Goal: Communication & Community: Answer question/provide support

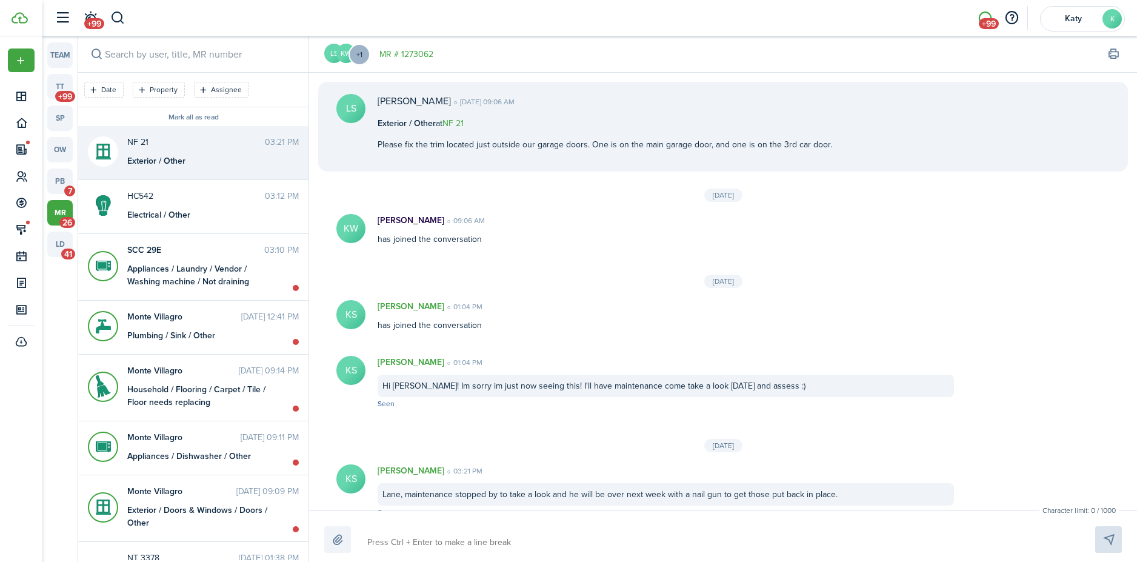
scroll to position [20, 0]
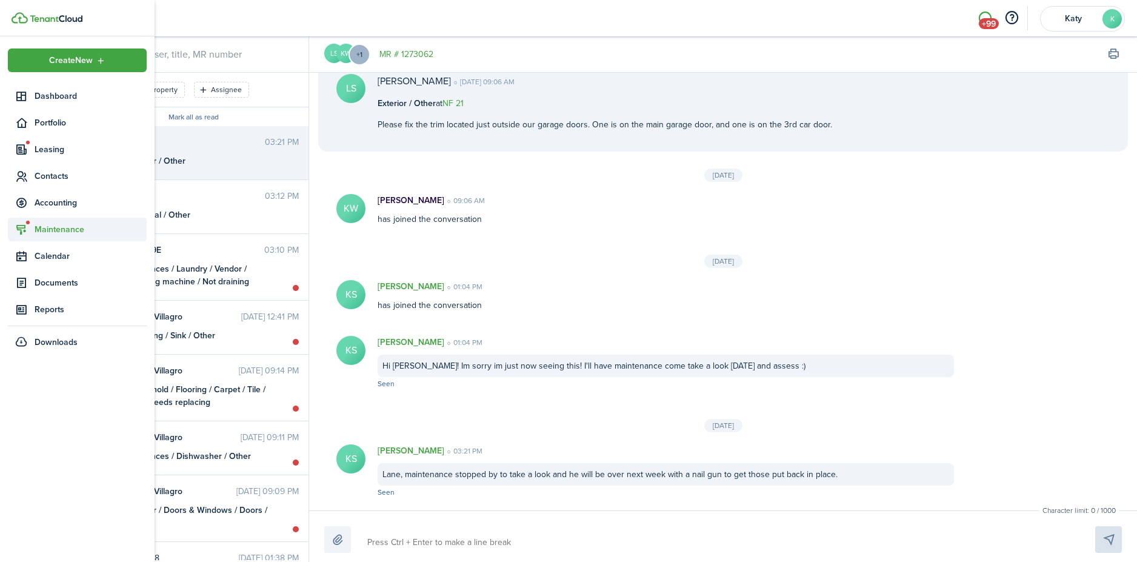
click at [63, 227] on span "Maintenance" at bounding box center [91, 229] width 112 height 13
click at [69, 257] on span "Requests" at bounding box center [81, 258] width 92 height 13
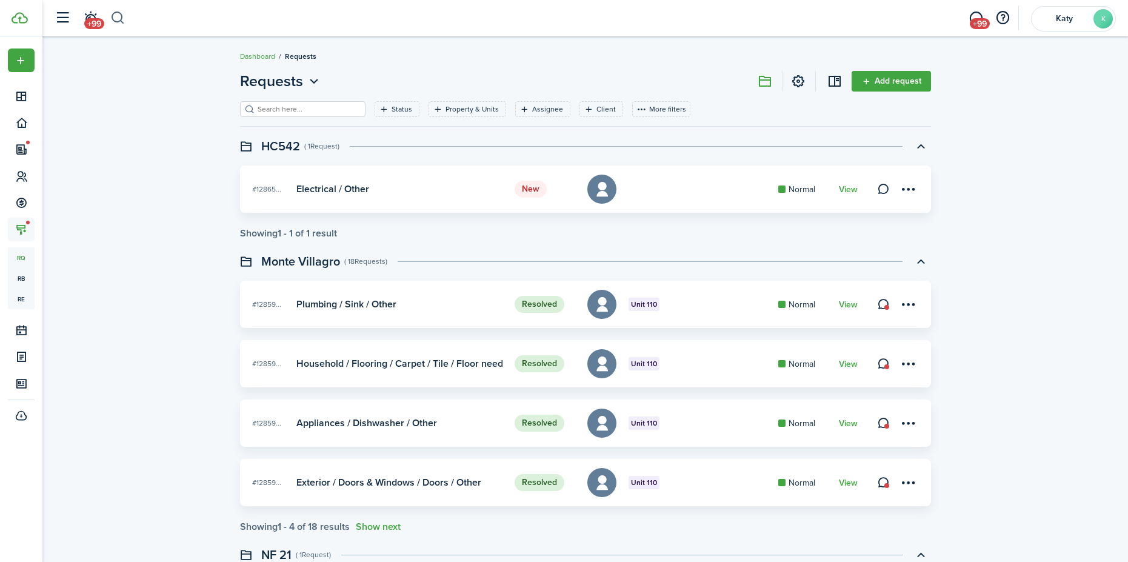
click at [115, 15] on button "button" at bounding box center [117, 18] width 15 height 21
click at [136, 19] on input "search" at bounding box center [276, 18] width 333 height 21
type input "[PERSON_NAME]"
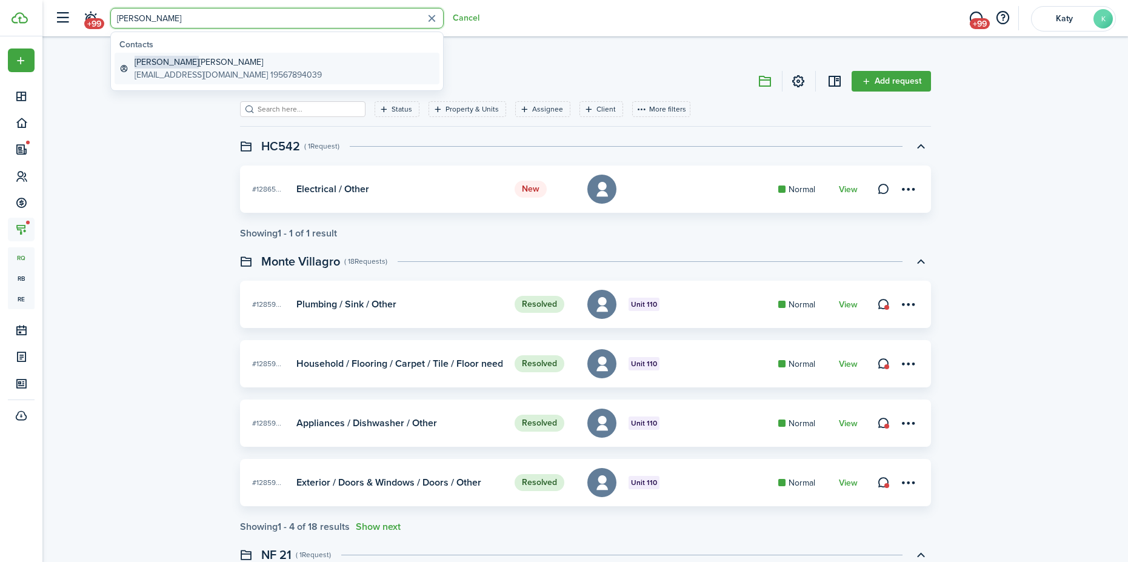
click at [200, 64] on global-search-item-title "[PERSON_NAME]" at bounding box center [228, 62] width 187 height 13
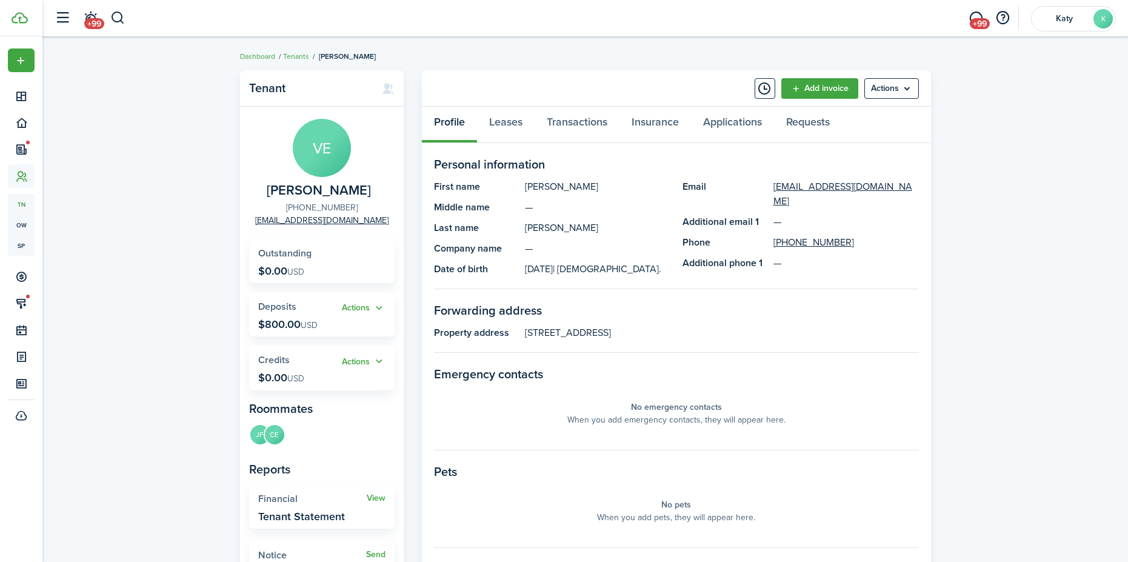
click at [332, 207] on link "[PHONE_NUMBER]" at bounding box center [322, 207] width 72 height 13
click at [979, 24] on span "+99" at bounding box center [980, 23] width 20 height 11
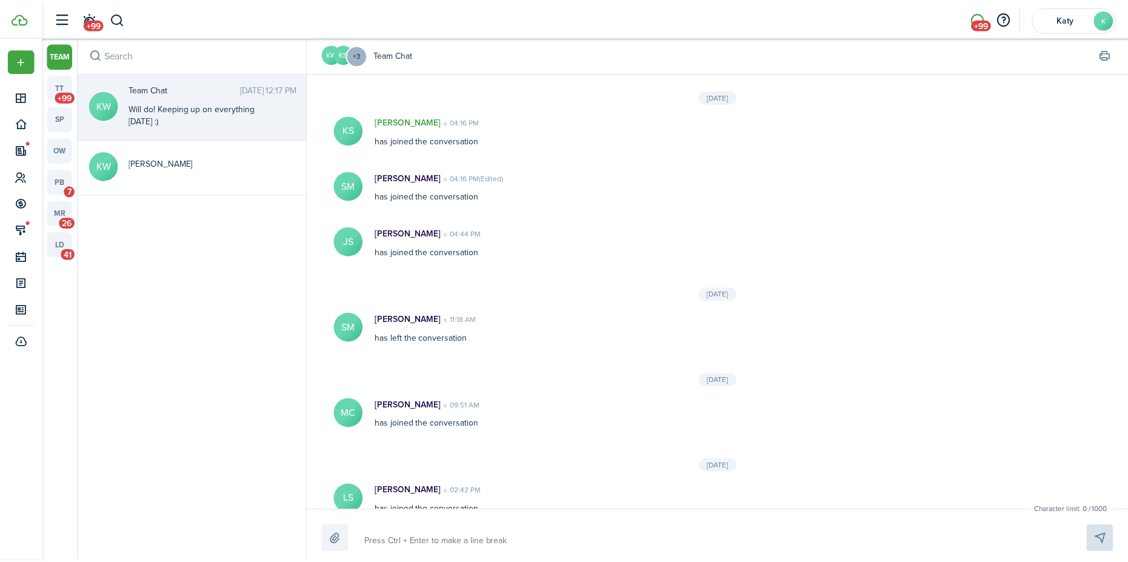
scroll to position [301, 0]
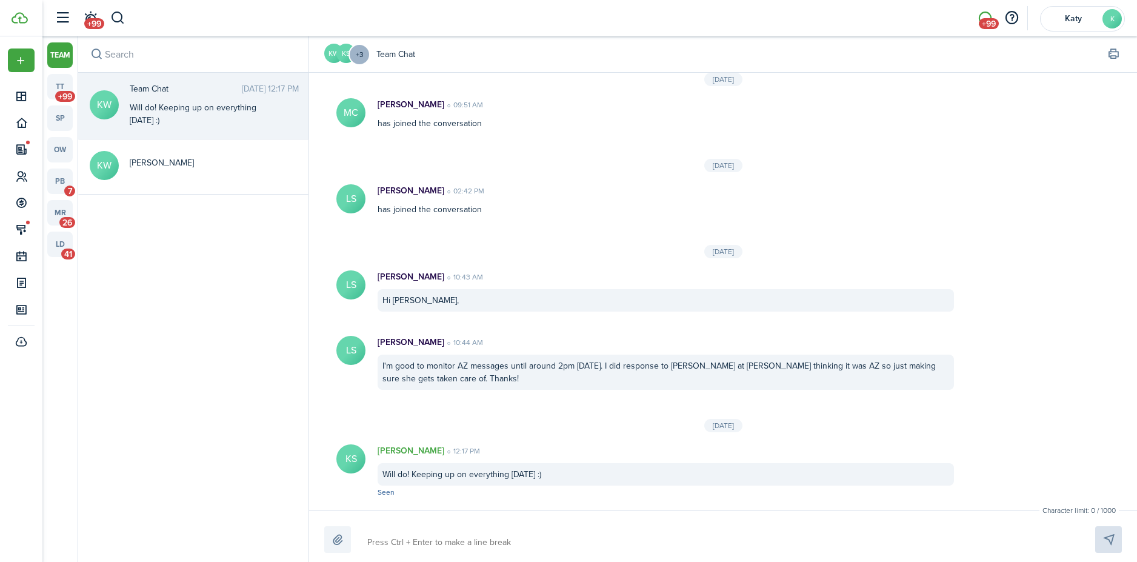
click at [124, 52] on input "search" at bounding box center [193, 54] width 230 height 36
type input "[PERSON_NAME]"
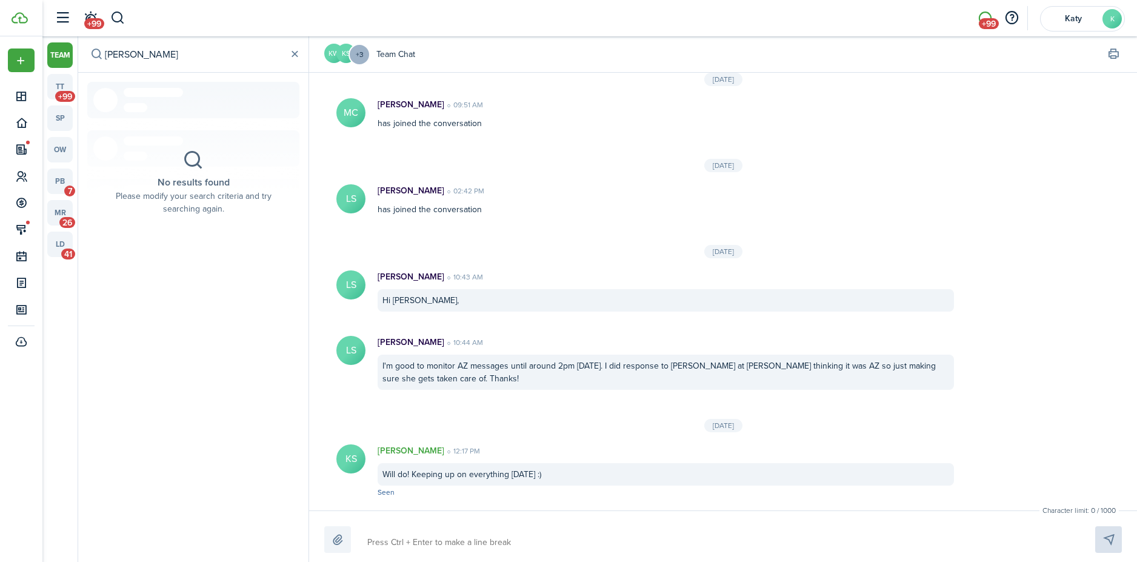
drag, startPoint x: 161, startPoint y: 60, endPoint x: 106, endPoint y: 57, distance: 55.9
click at [106, 57] on input "[PERSON_NAME]" at bounding box center [193, 54] width 230 height 36
type input "v"
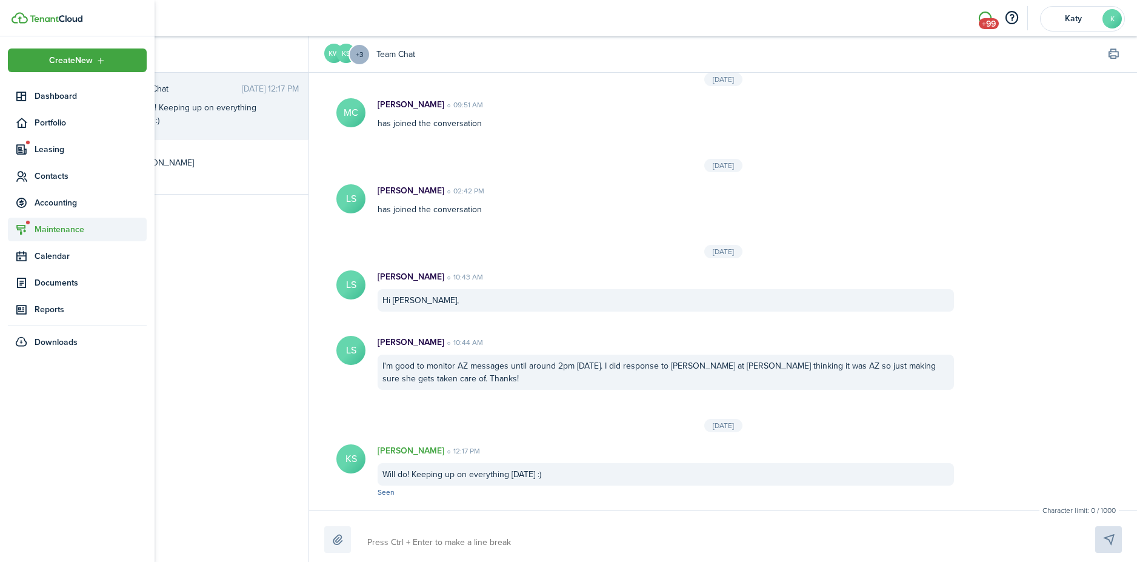
click at [32, 229] on sidebar-link-icon at bounding box center [21, 229] width 27 height 13
click at [46, 261] on span "Requests" at bounding box center [81, 258] width 92 height 13
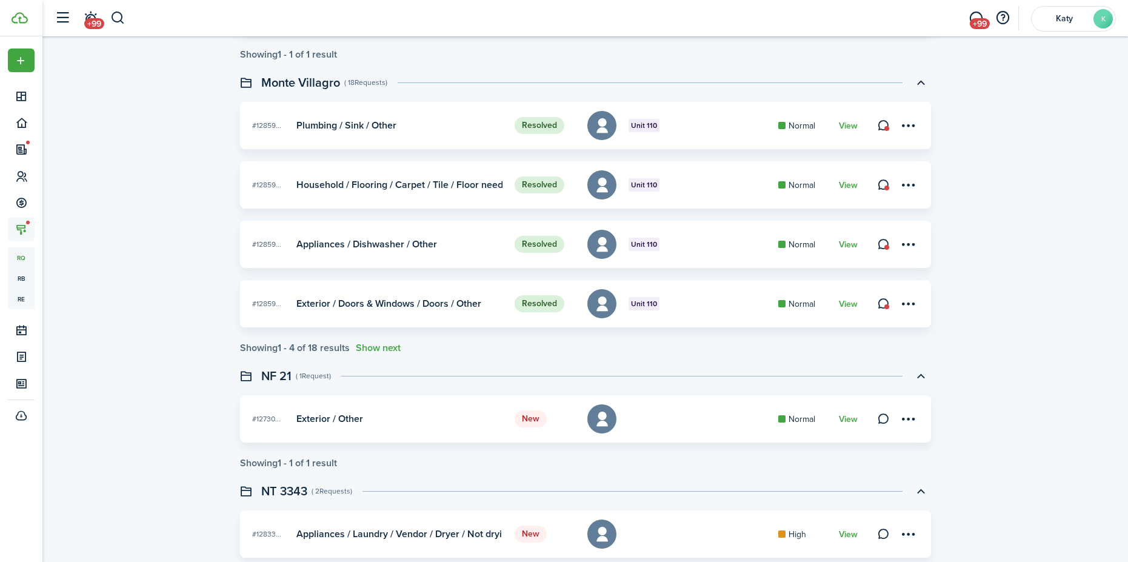
scroll to position [243, 0]
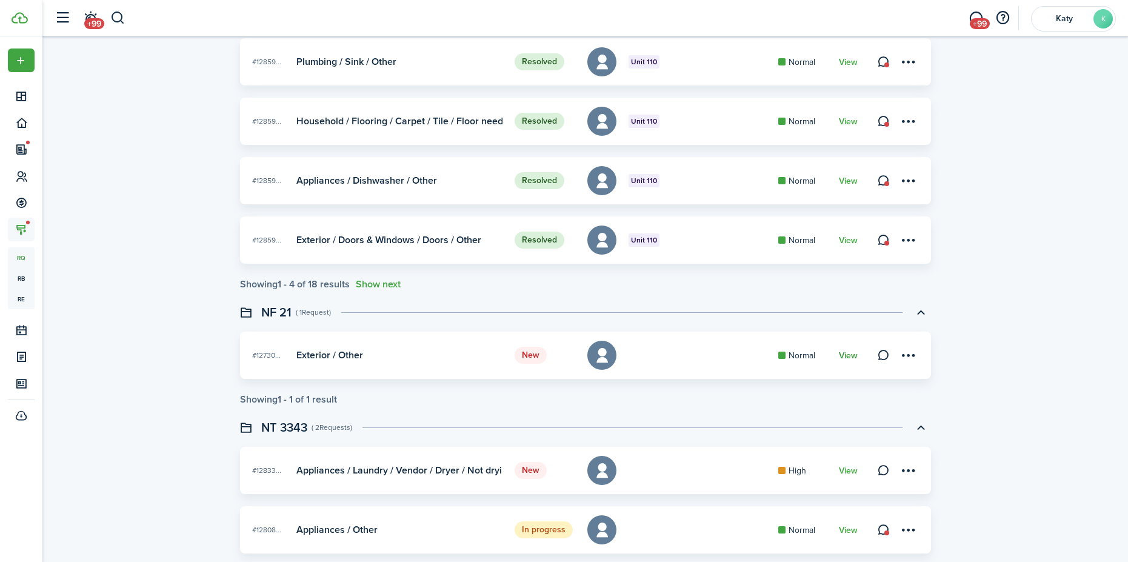
click at [848, 353] on link "View" at bounding box center [848, 356] width 19 height 10
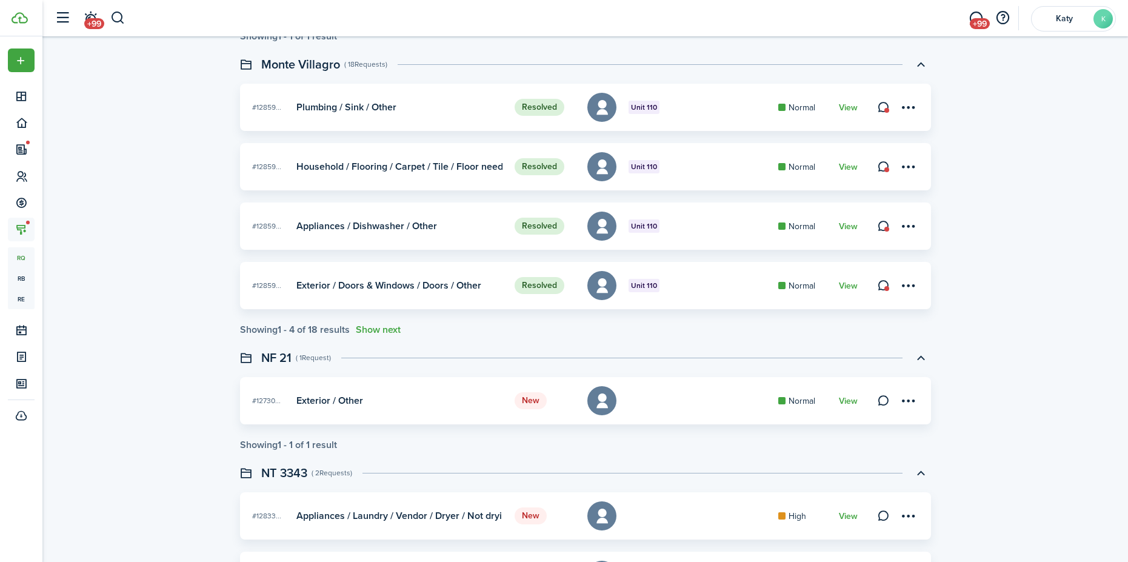
scroll to position [424, 0]
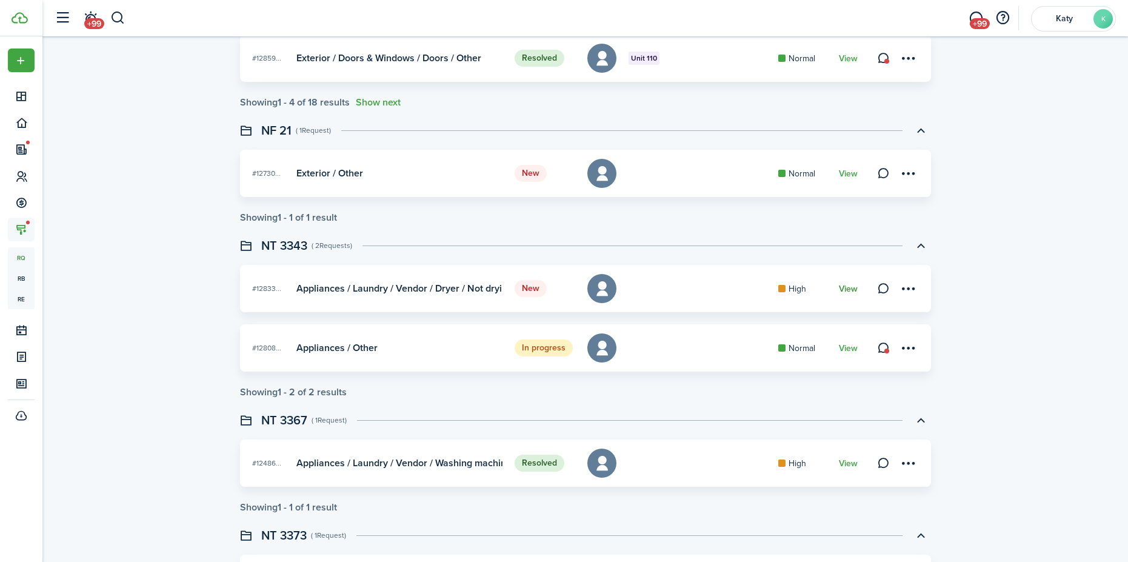
click at [854, 287] on link "View" at bounding box center [848, 289] width 19 height 10
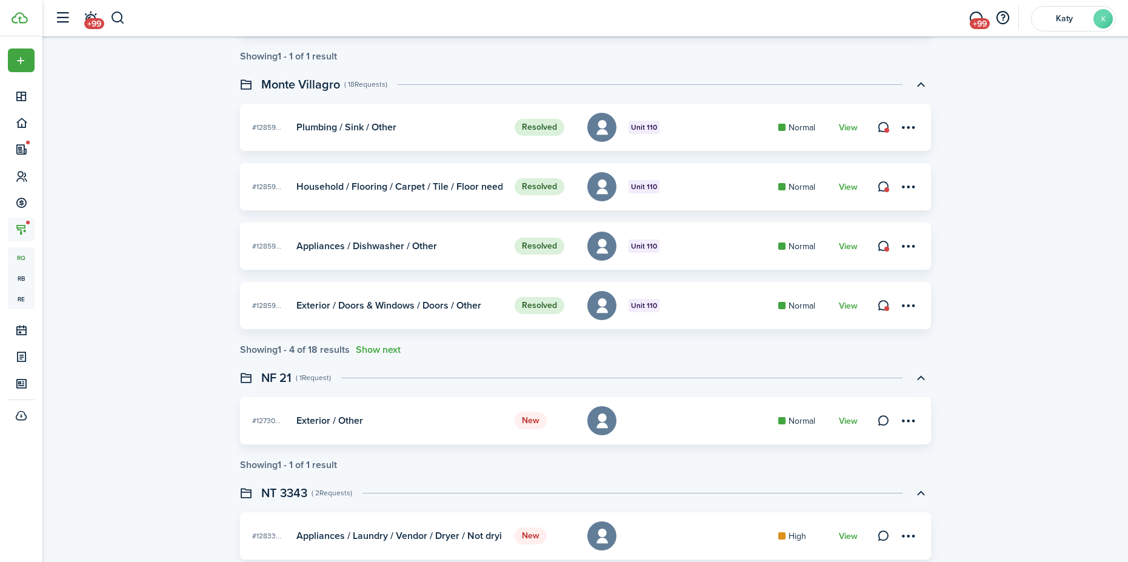
scroll to position [243, 0]
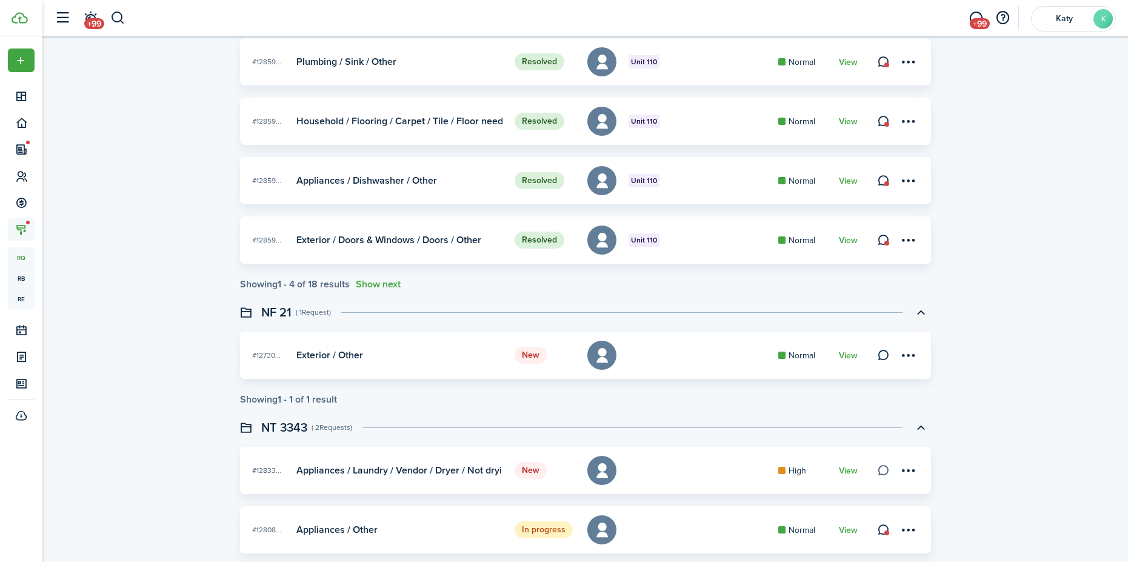
click at [879, 473] on link at bounding box center [884, 470] width 17 height 17
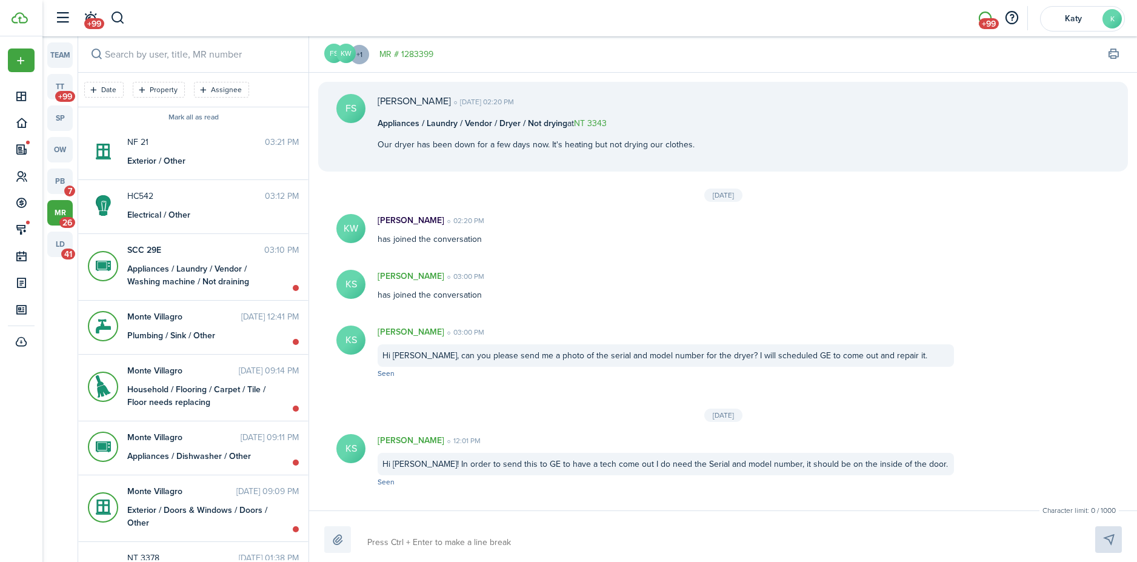
click at [345, 50] on avatar-text "KW" at bounding box center [346, 53] width 19 height 19
click at [340, 53] on avatar-text "KW" at bounding box center [346, 53] width 19 height 19
click at [357, 52] on menu-trigger "+1" at bounding box center [360, 53] width 22 height 22
click at [349, 50] on avatar-text "KW" at bounding box center [346, 53] width 19 height 19
click at [343, 49] on avatar-text "KW" at bounding box center [346, 53] width 19 height 19
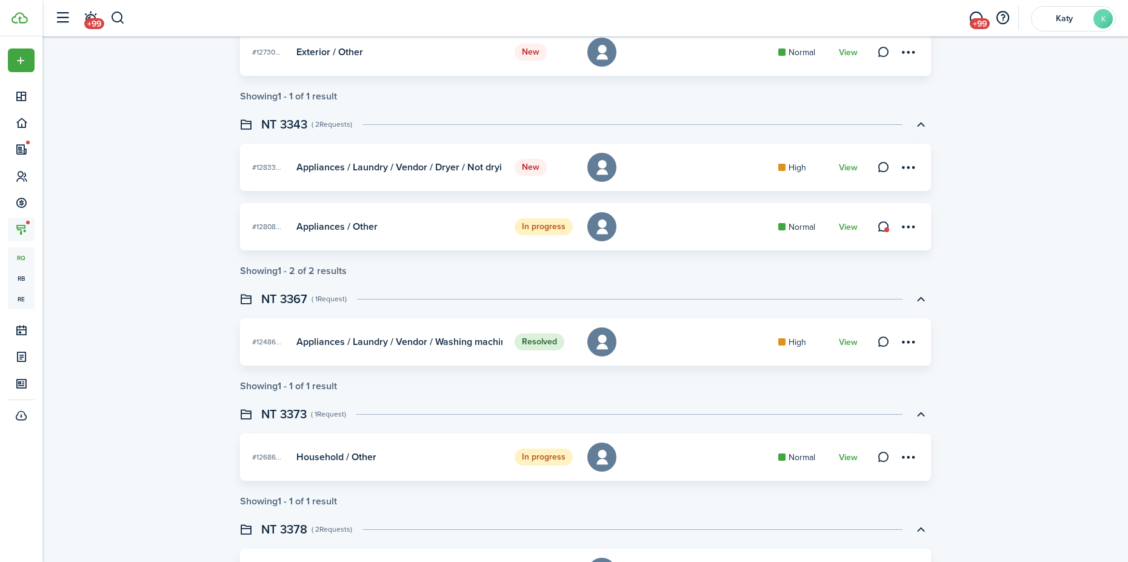
scroll to position [485, 0]
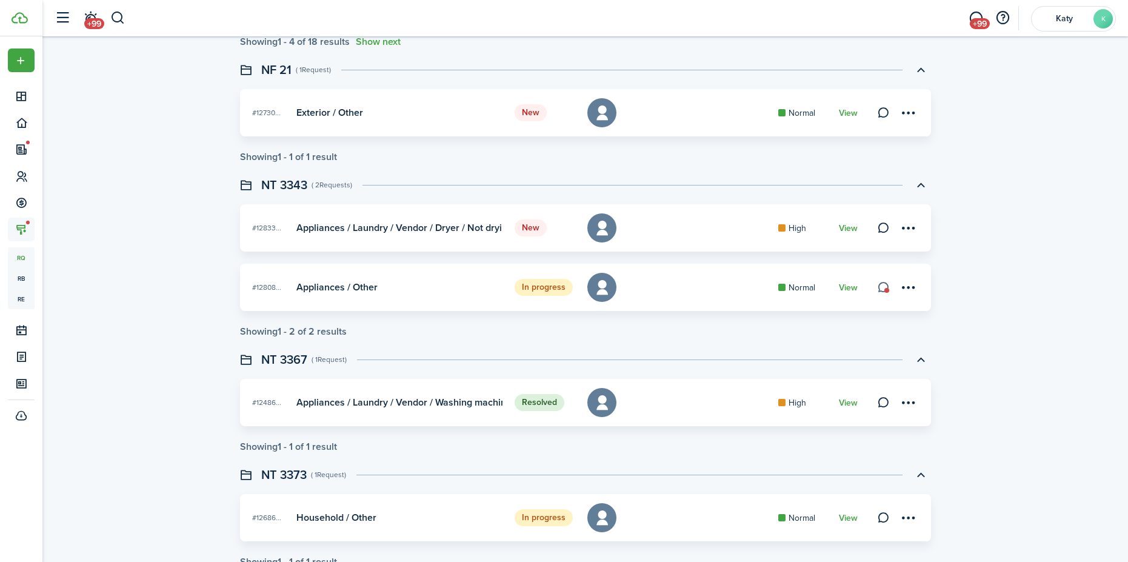
click at [888, 287] on link at bounding box center [884, 287] width 17 height 17
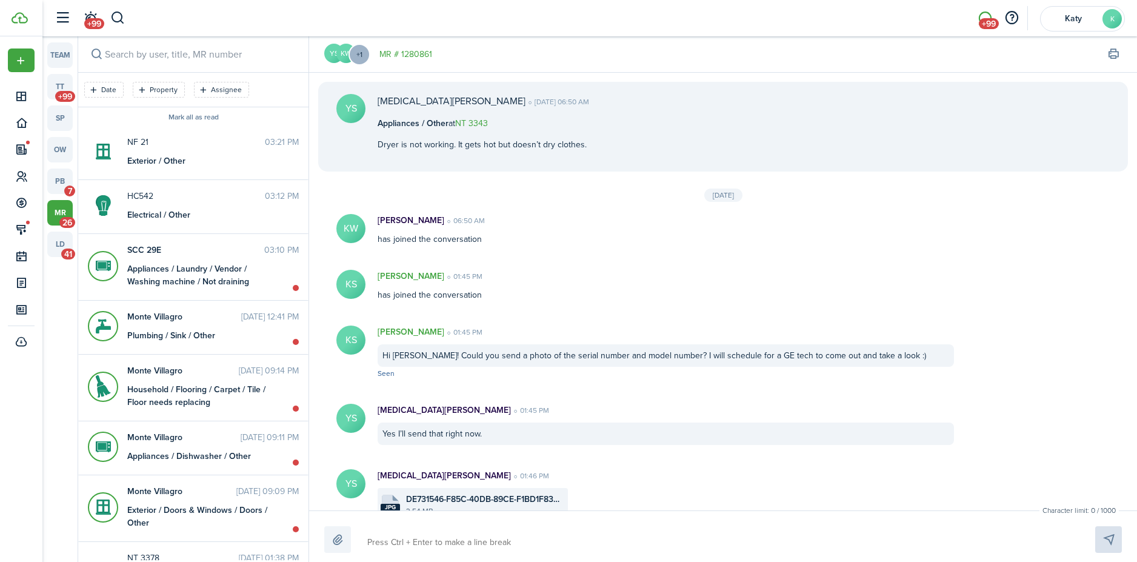
scroll to position [923, 0]
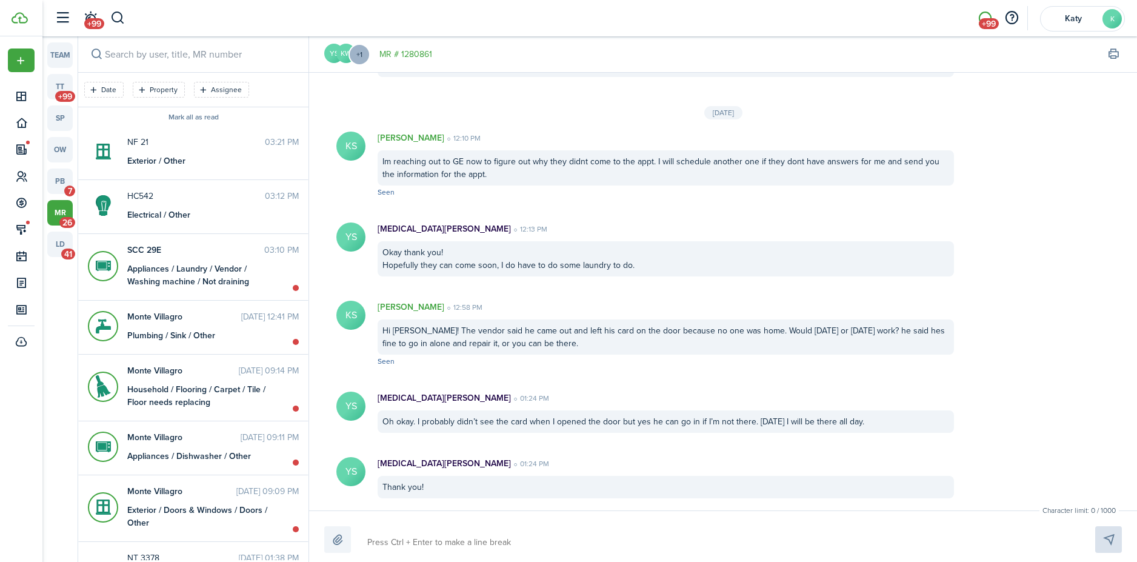
click at [424, 544] on textarea at bounding box center [717, 542] width 708 height 21
type textarea "Y"
type textarea "Ya"
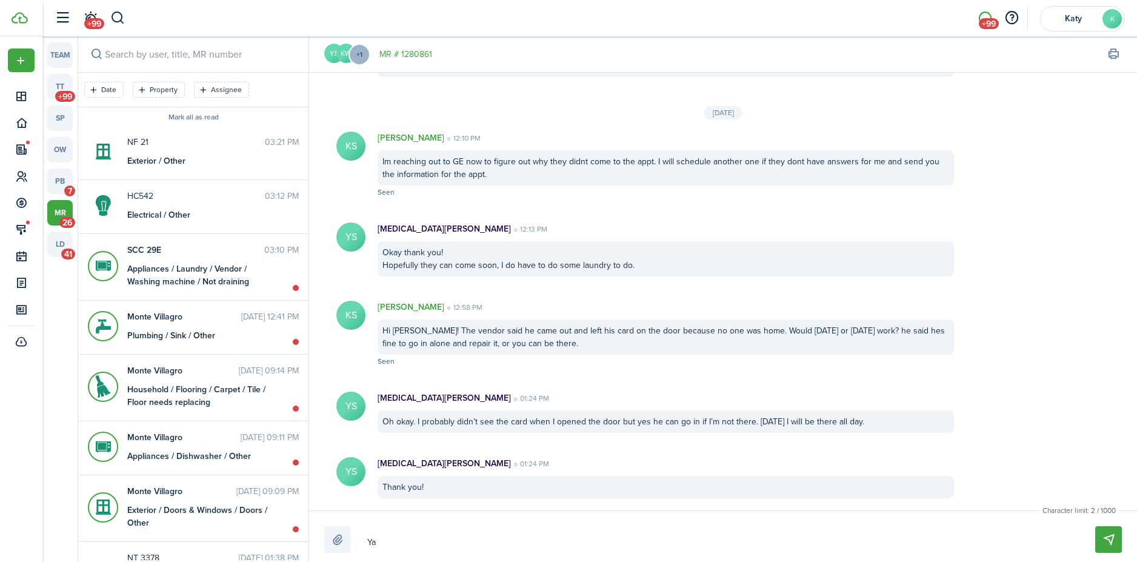
type textarea "Yas"
type textarea "Yasm"
type textarea "Yasmi"
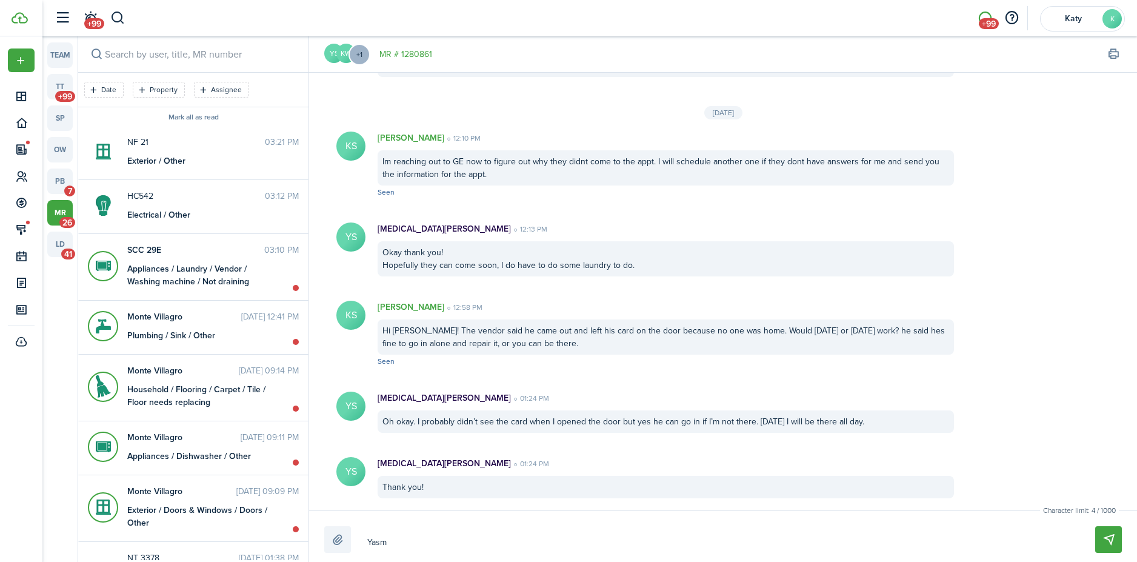
type textarea "Yasmi"
type textarea "[PERSON_NAME]"
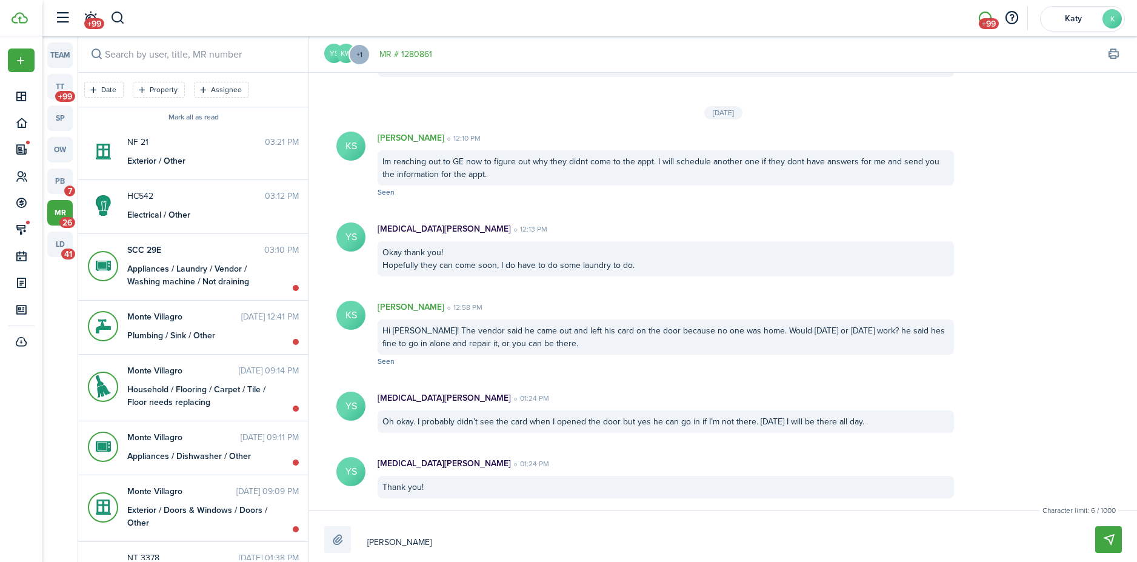
type textarea "[MEDICAL_DATA][PERSON_NAME]"
type textarea "[PERSON_NAME] has"
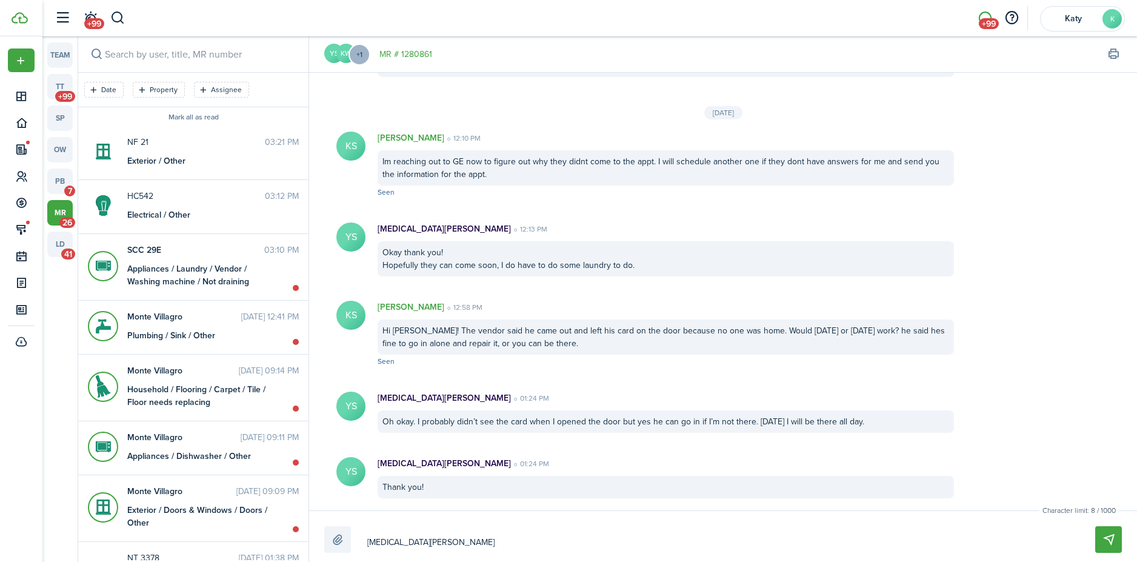
type textarea "[PERSON_NAME] has"
type textarea "[PERSON_NAME] has t"
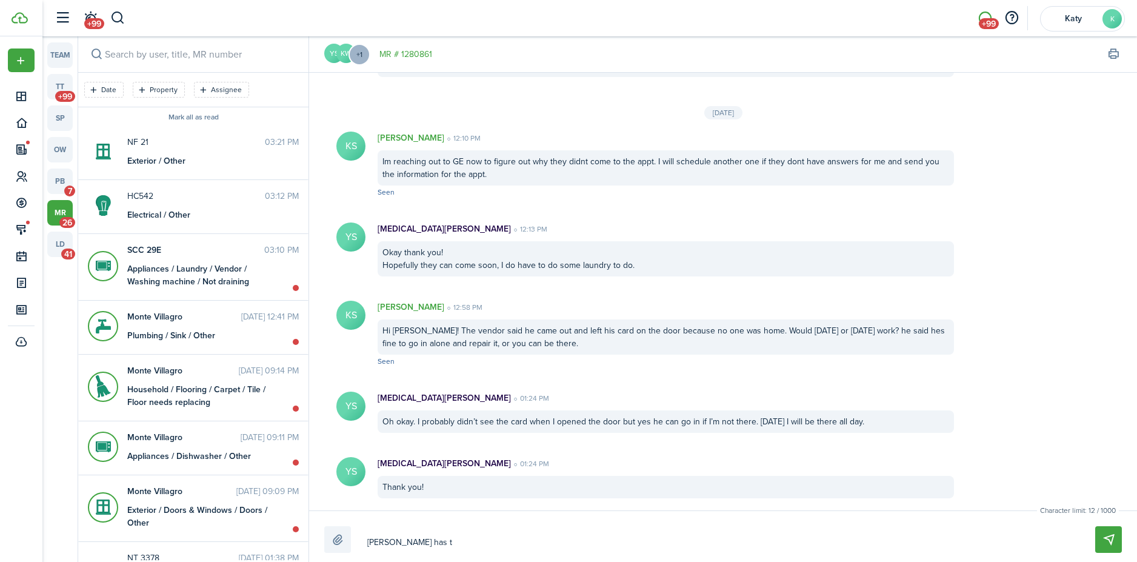
type textarea "[PERSON_NAME] has th"
type textarea "[PERSON_NAME] has thi"
type textarea "[PERSON_NAME] has this"
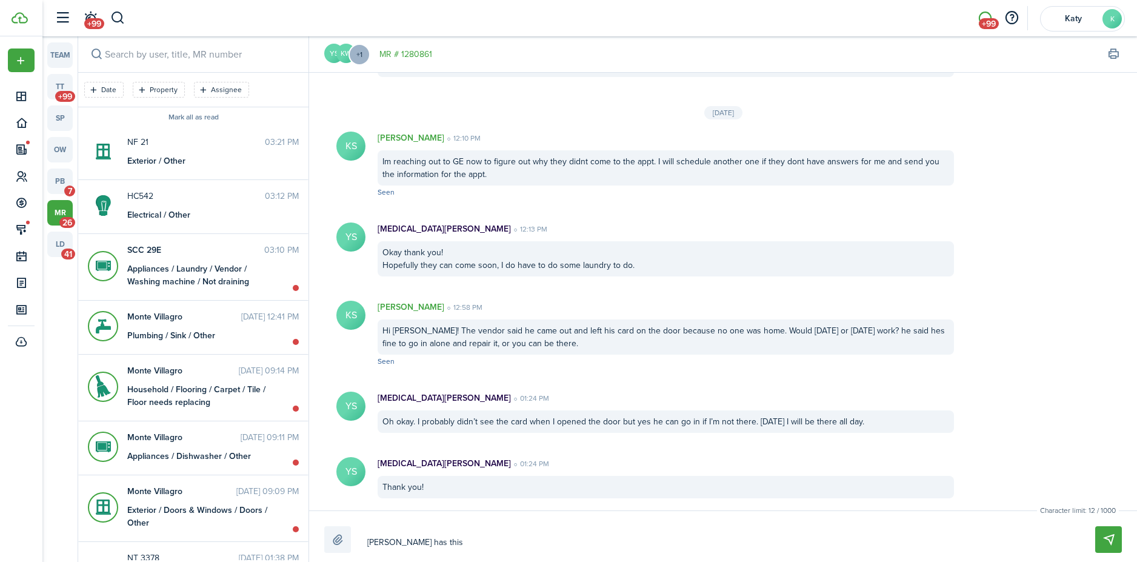
type textarea "[PERSON_NAME] has this"
type textarea "[PERSON_NAME] has this i"
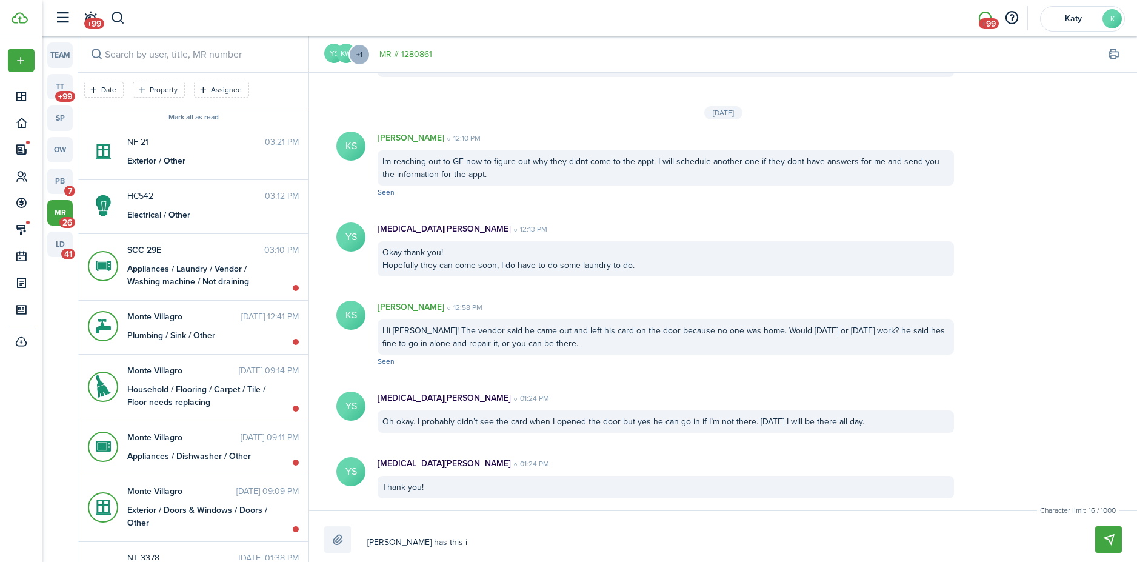
type textarea "[PERSON_NAME] has this is"
type textarea "[PERSON_NAME] has this iss"
type textarea "[PERSON_NAME] has this issu"
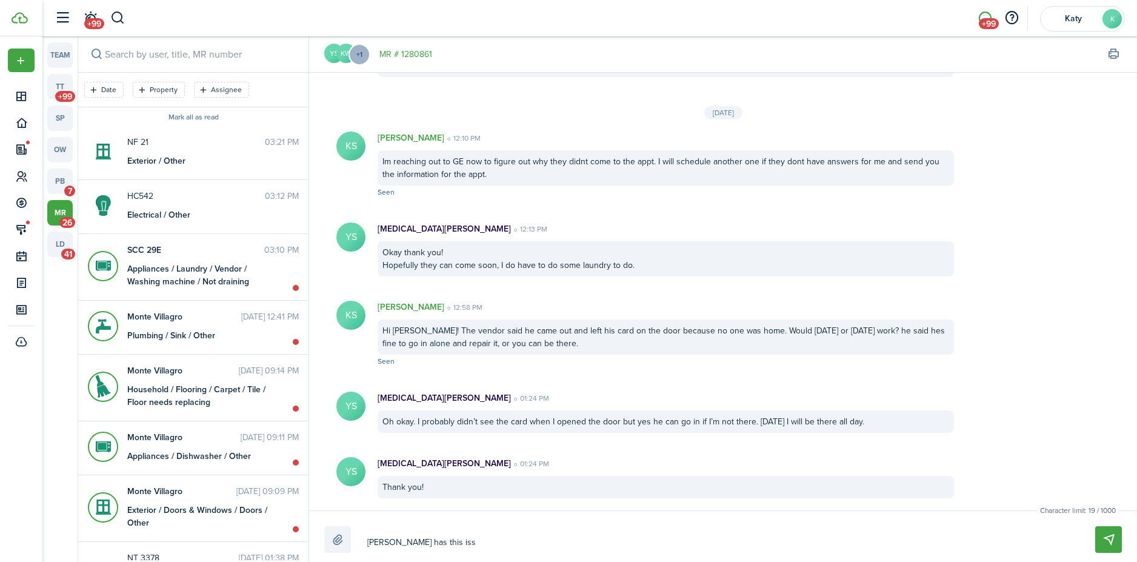
type textarea "[PERSON_NAME] has this issu"
type textarea "[PERSON_NAME] has this issue"
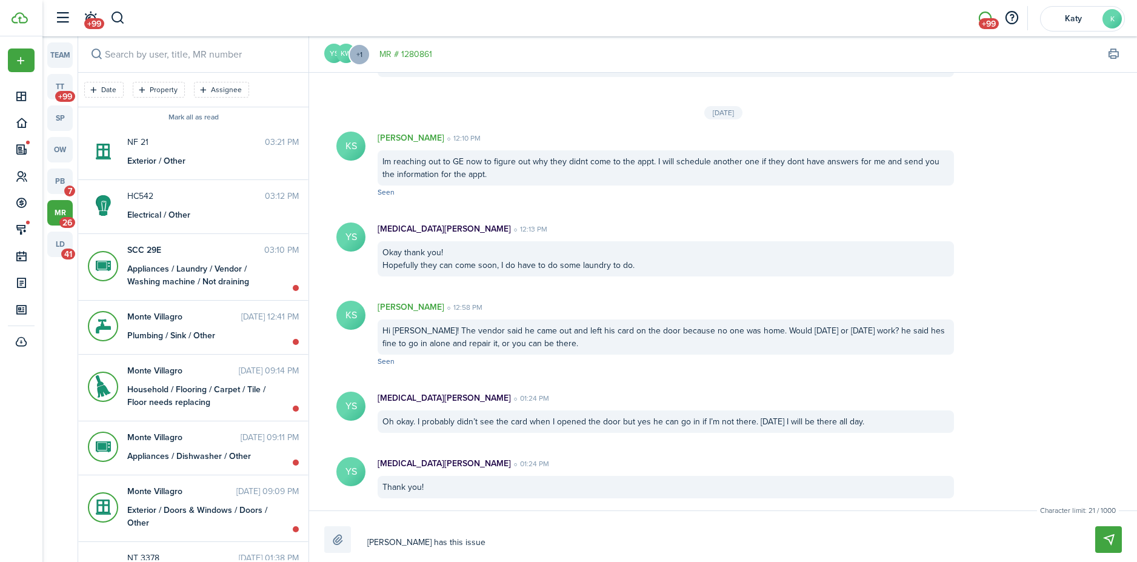
type textarea "[PERSON_NAME] has this issue b"
type textarea "[PERSON_NAME] has this issue be"
type textarea "[PERSON_NAME] has this issue bee"
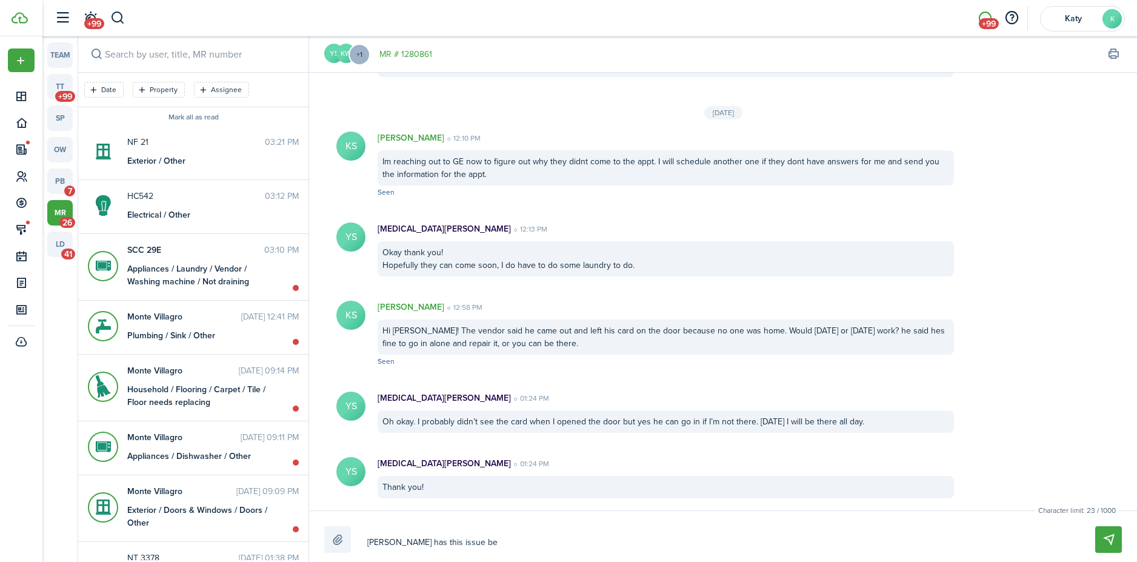
type textarea "[PERSON_NAME] has this issue bee"
type textarea "[PERSON_NAME] has this issue been"
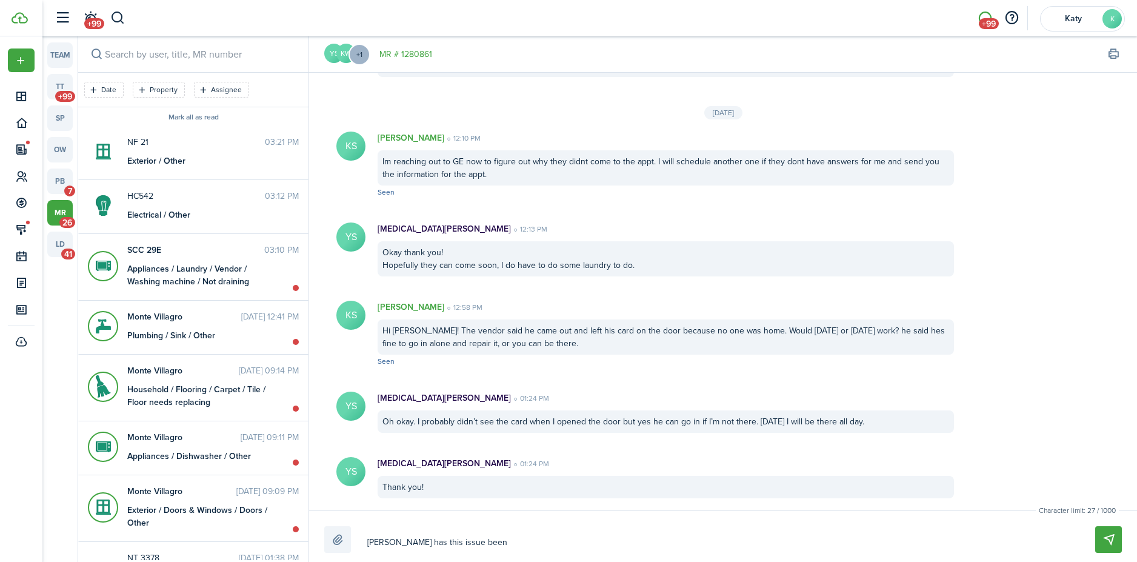
type textarea "[PERSON_NAME] has this issue been r"
type textarea "[PERSON_NAME] has this issue been re"
type textarea "[PERSON_NAME] has this issue been res"
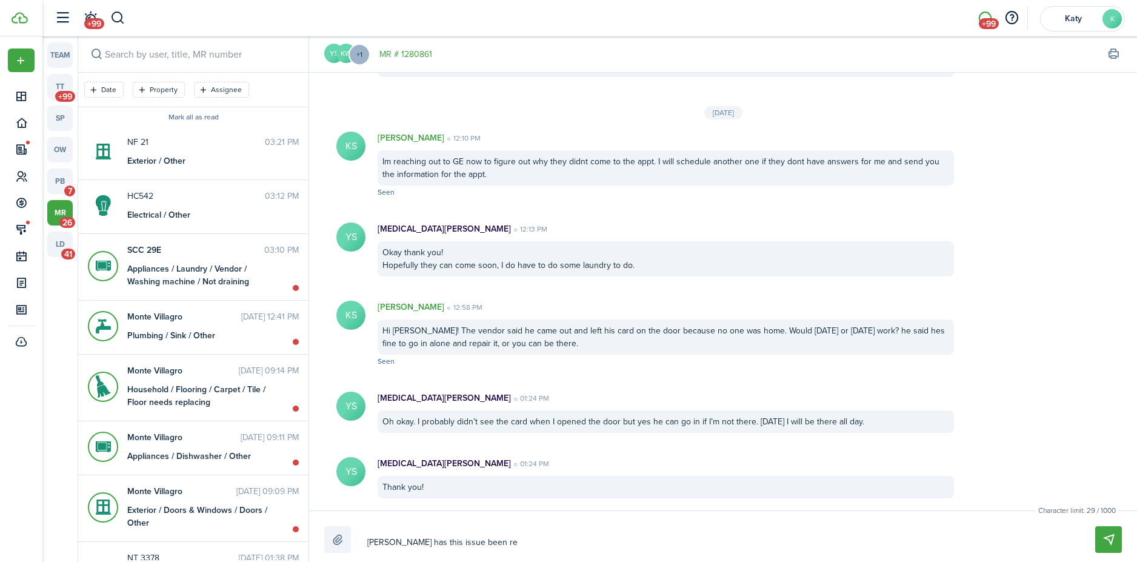
type textarea "[PERSON_NAME] has this issue been res"
type textarea "[PERSON_NAME] has this issue been reso"
type textarea "[PERSON_NAME] has this issue been resol"
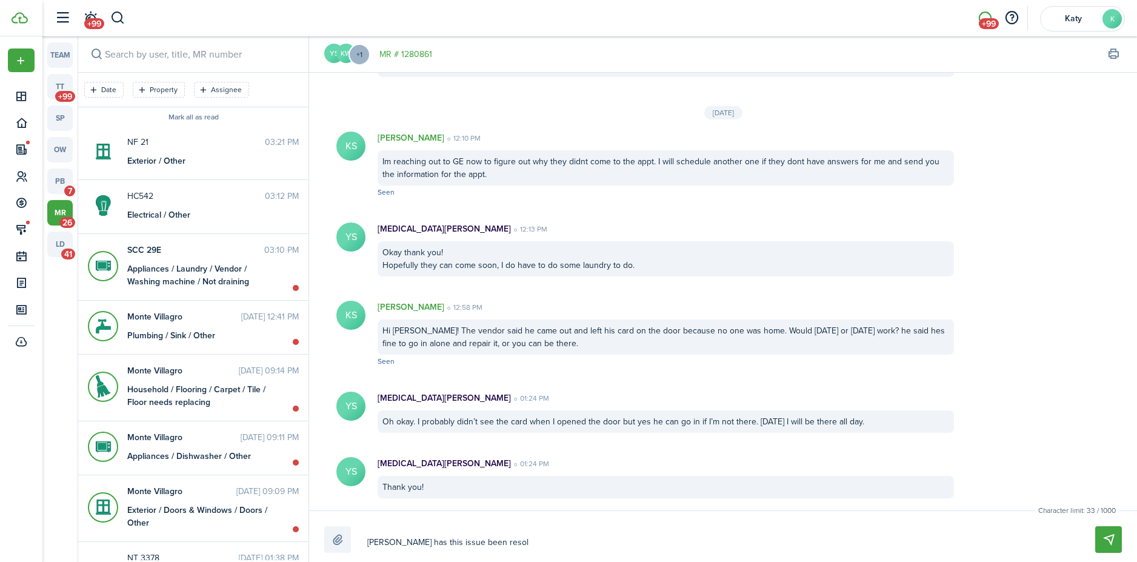
type textarea "[PERSON_NAME] has this issue been resolv"
type textarea "[PERSON_NAME] has this issue been resolve"
type textarea "[PERSON_NAME] has this issue been resolved"
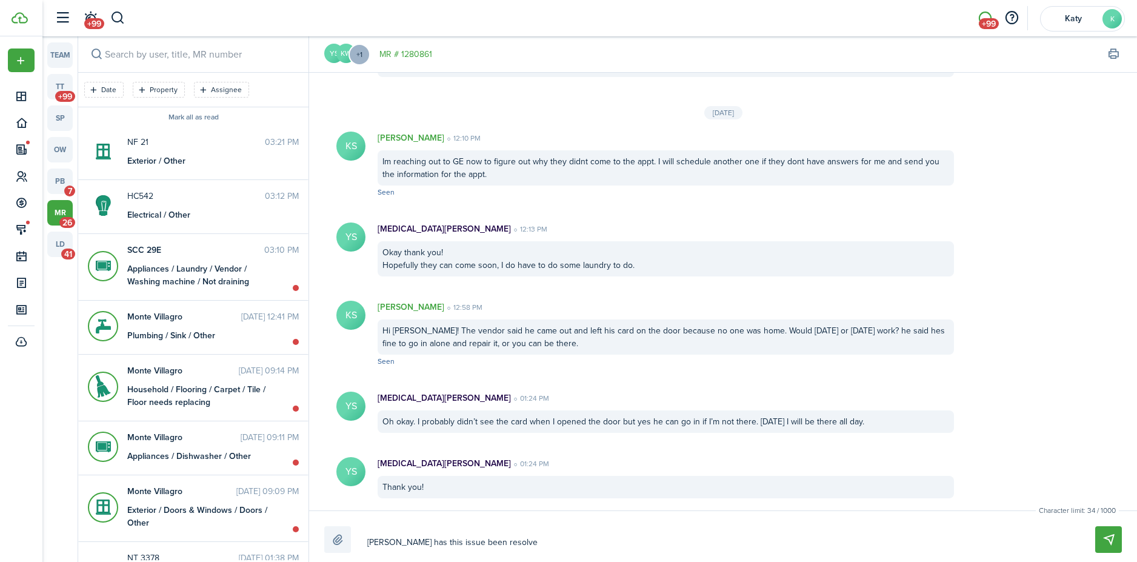
type textarea "[PERSON_NAME] has this issue been resolved"
type textarea "[PERSON_NAME] has this issue been resolved?"
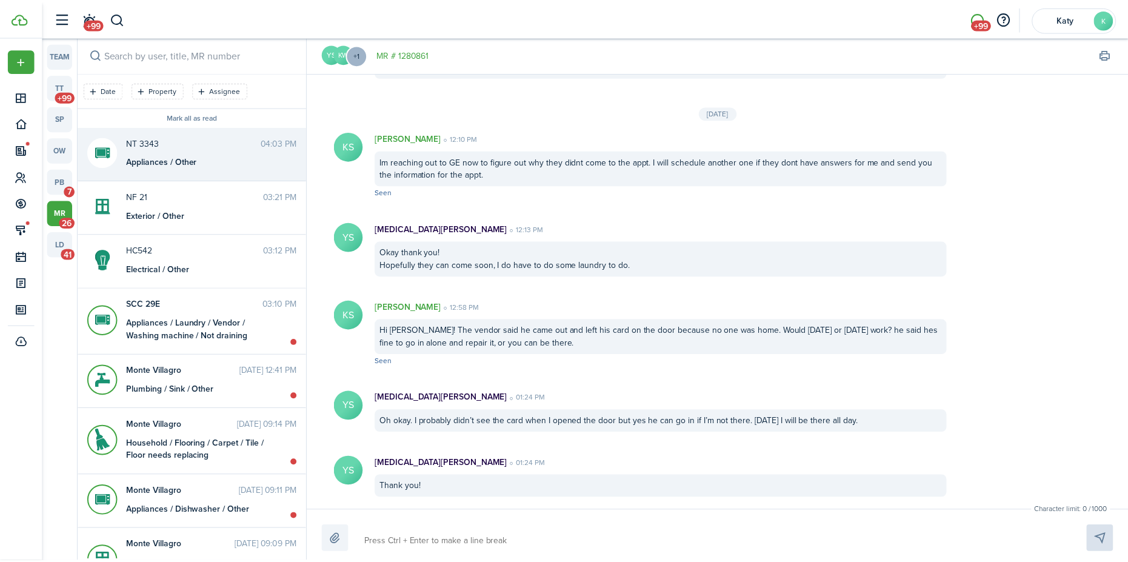
scroll to position [1032, 0]
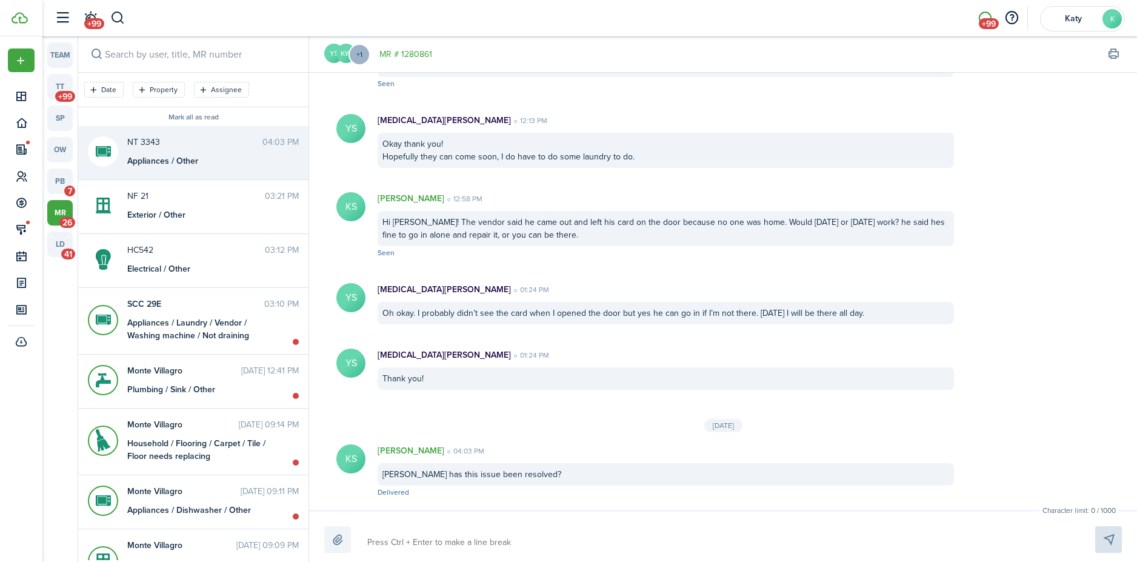
click at [65, 206] on link "mr 26" at bounding box center [59, 212] width 25 height 25
click at [66, 208] on link "mr 26" at bounding box center [59, 212] width 25 height 25
click at [61, 209] on link "mr 26" at bounding box center [59, 212] width 25 height 25
click at [59, 213] on link "mr 26" at bounding box center [59, 212] width 25 height 25
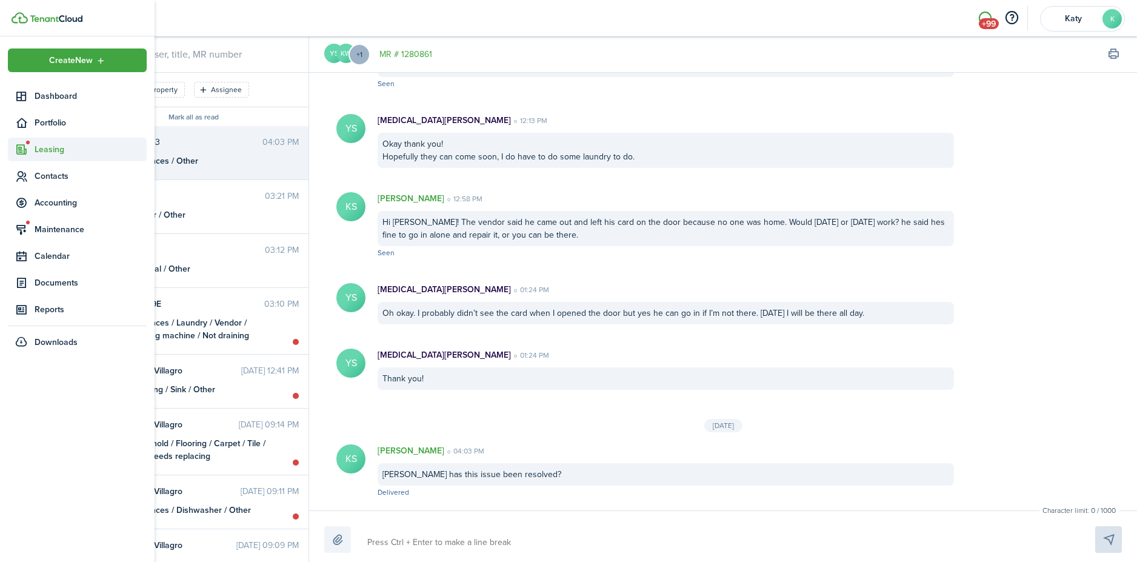
click at [57, 145] on span "Leasing" at bounding box center [91, 149] width 112 height 13
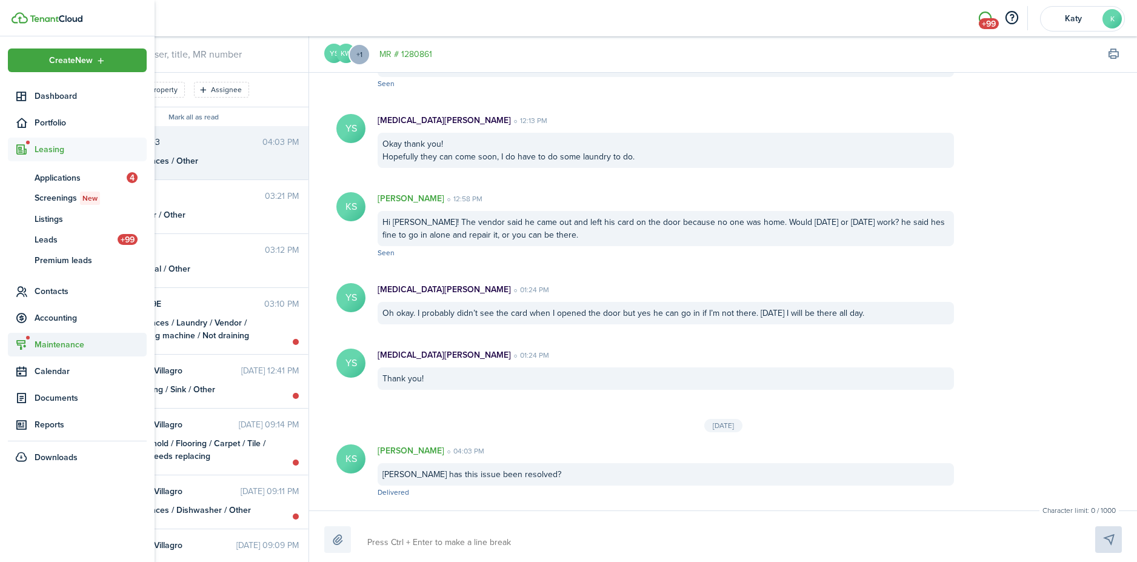
click at [63, 341] on span "Maintenance" at bounding box center [91, 344] width 112 height 13
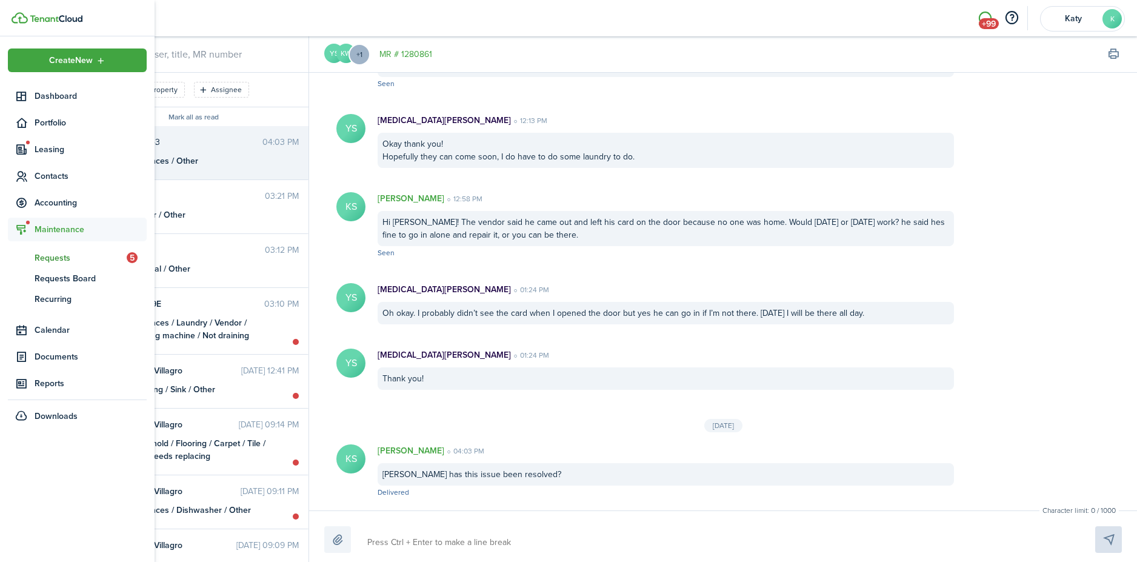
click at [58, 256] on span "Requests" at bounding box center [81, 258] width 92 height 13
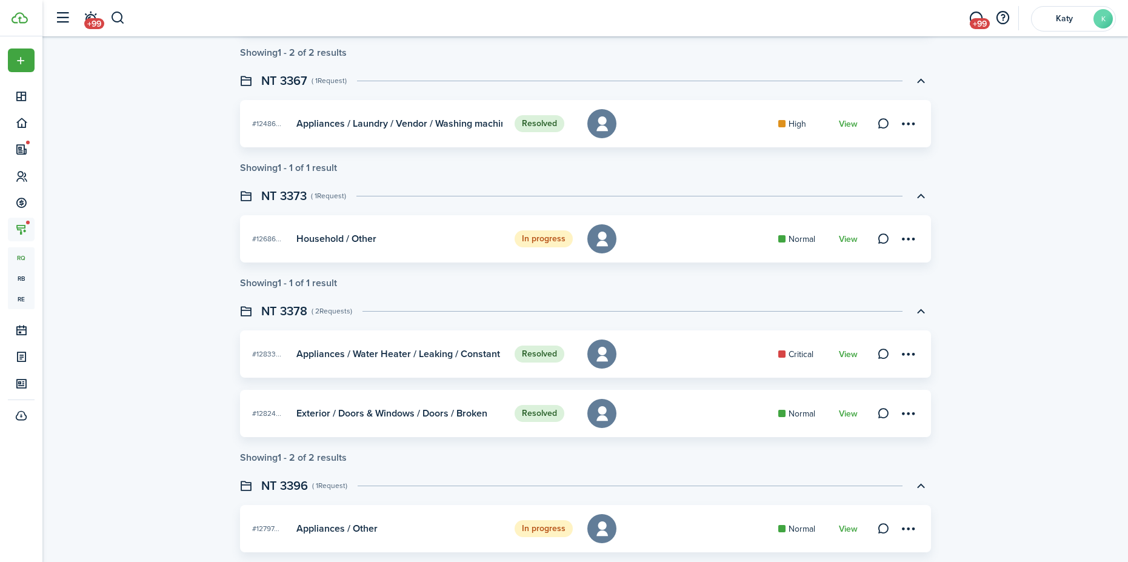
scroll to position [783, 0]
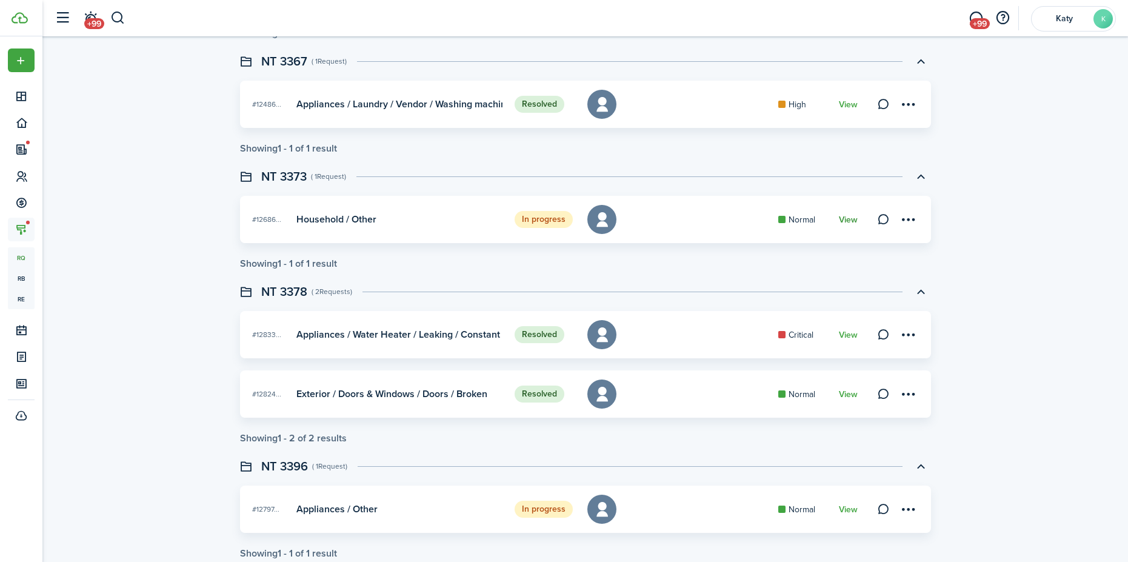
click at [848, 223] on link "View" at bounding box center [848, 220] width 19 height 10
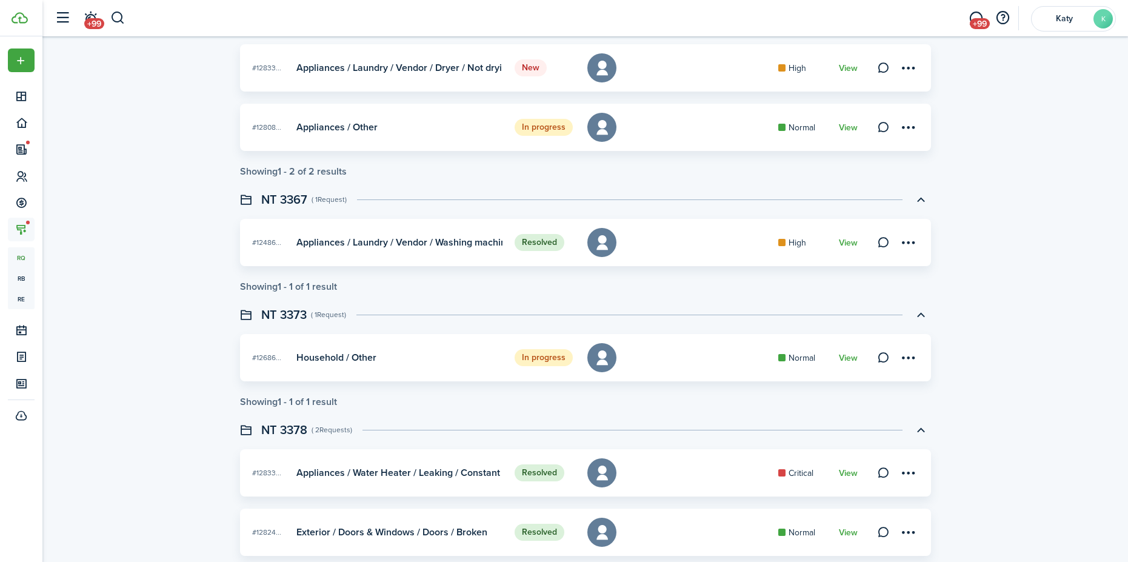
scroll to position [667, 0]
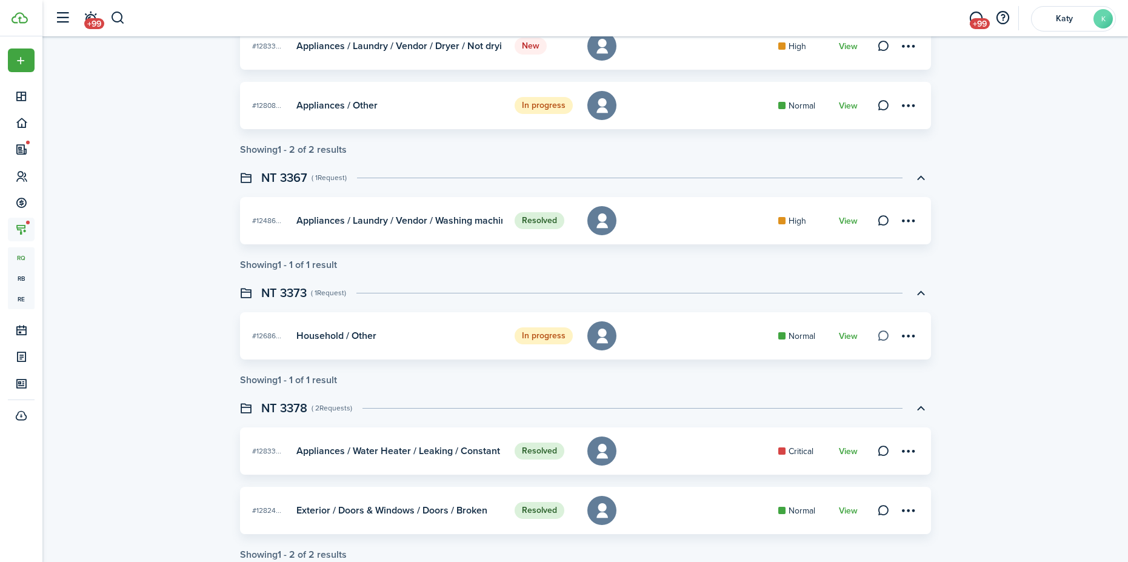
click at [883, 335] on link at bounding box center [884, 335] width 17 height 17
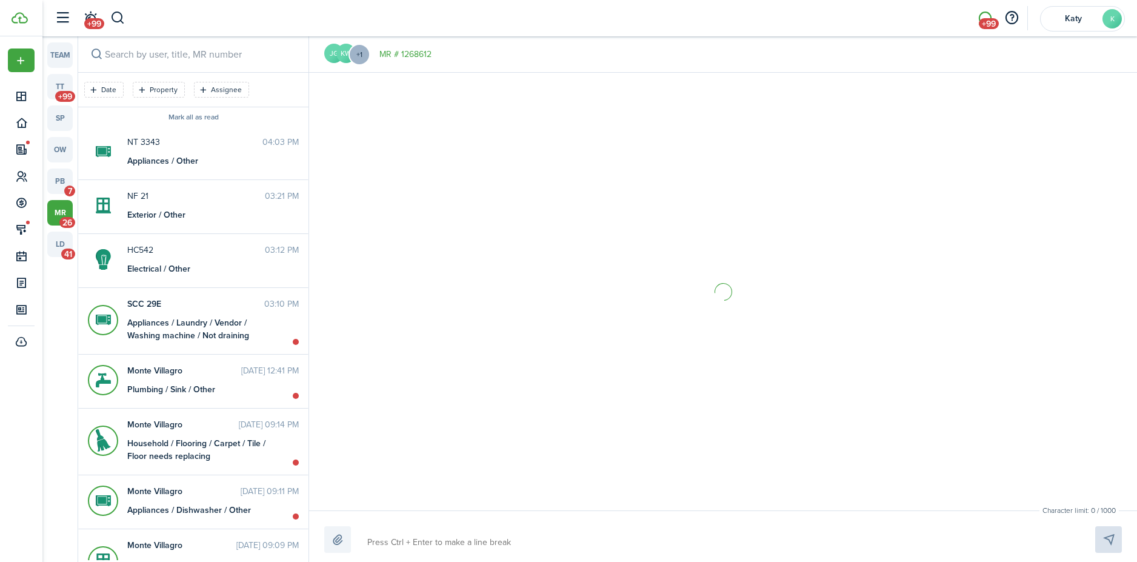
scroll to position [194, 0]
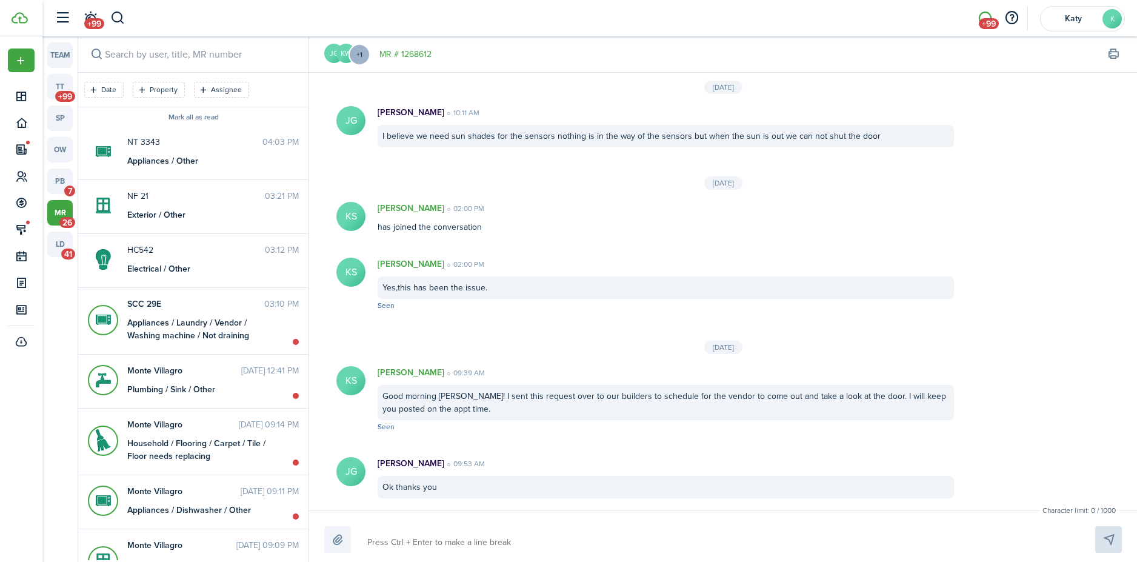
click at [438, 543] on textarea at bounding box center [717, 542] width 708 height 21
